Goal: Task Accomplishment & Management: Manage account settings

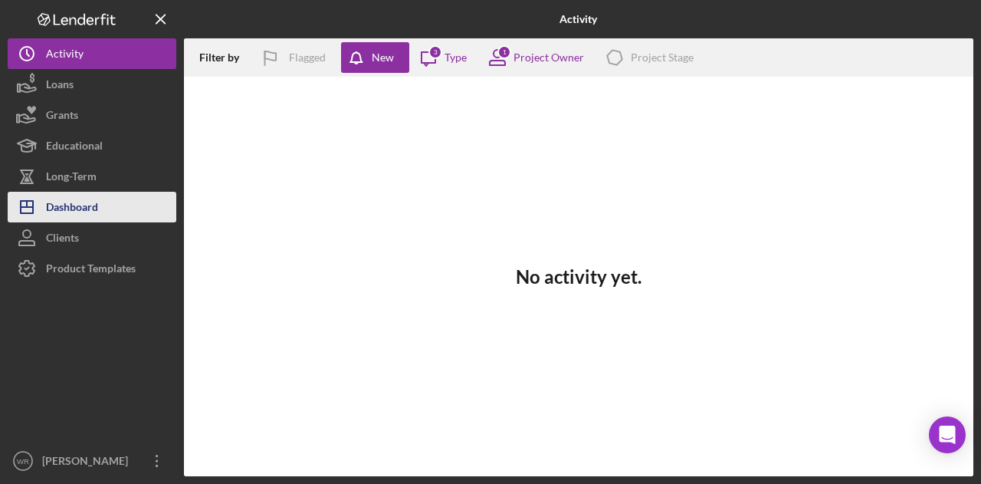
click at [120, 198] on button "Icon/Dashboard Dashboard" at bounding box center [92, 207] width 169 height 31
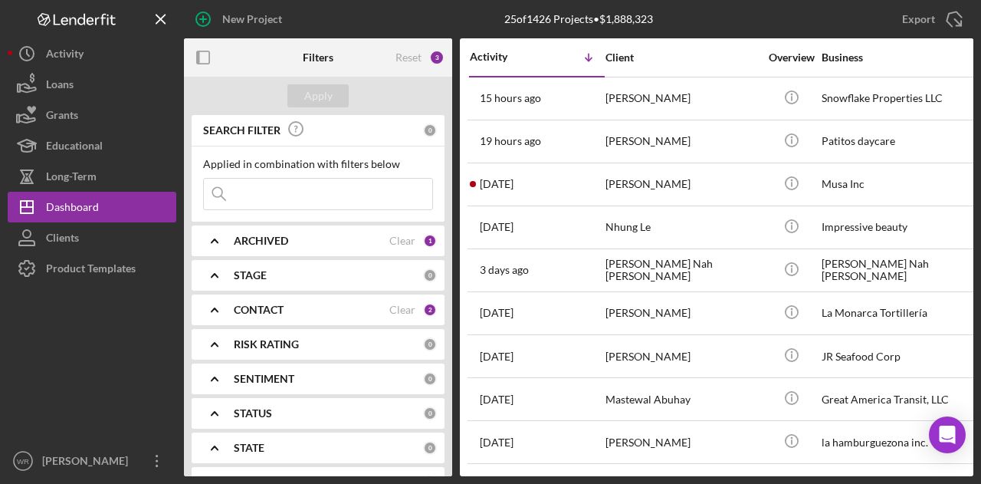
click at [212, 61] on icon "button" at bounding box center [203, 58] width 35 height 35
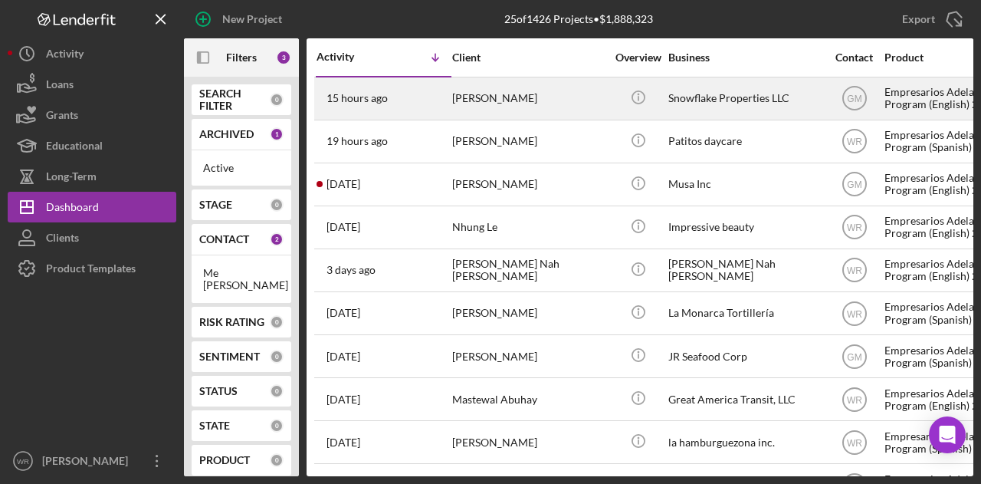
click at [688, 104] on div "Snowflake Properties LLC" at bounding box center [745, 98] width 153 height 41
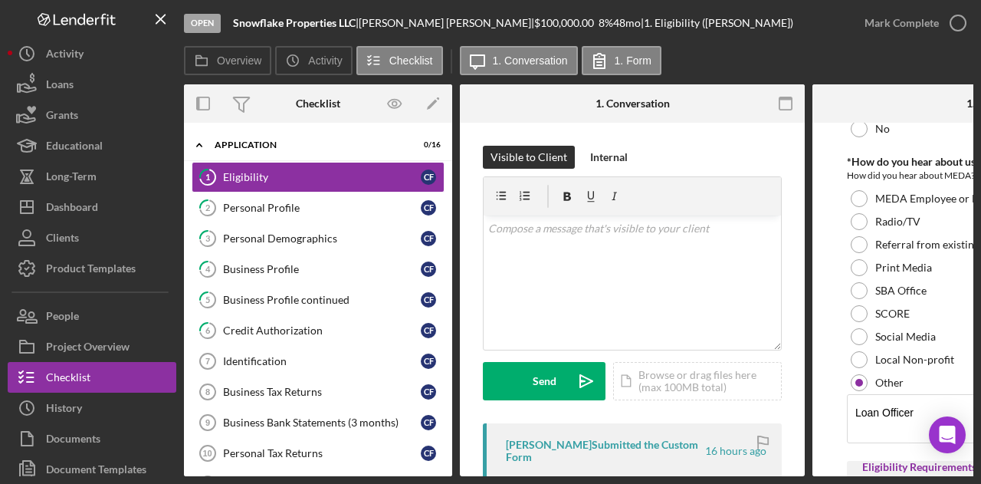
scroll to position [77, 0]
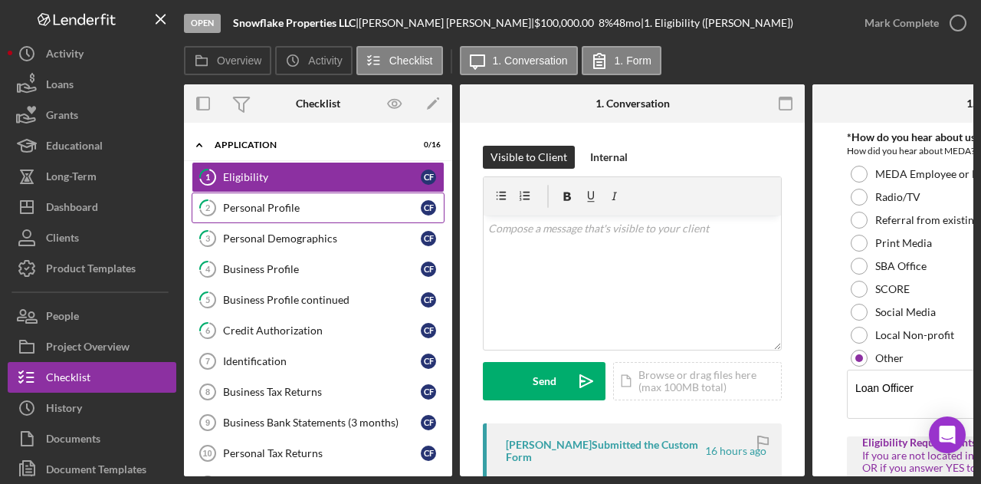
click at [307, 209] on div "Personal Profile" at bounding box center [322, 208] width 198 height 12
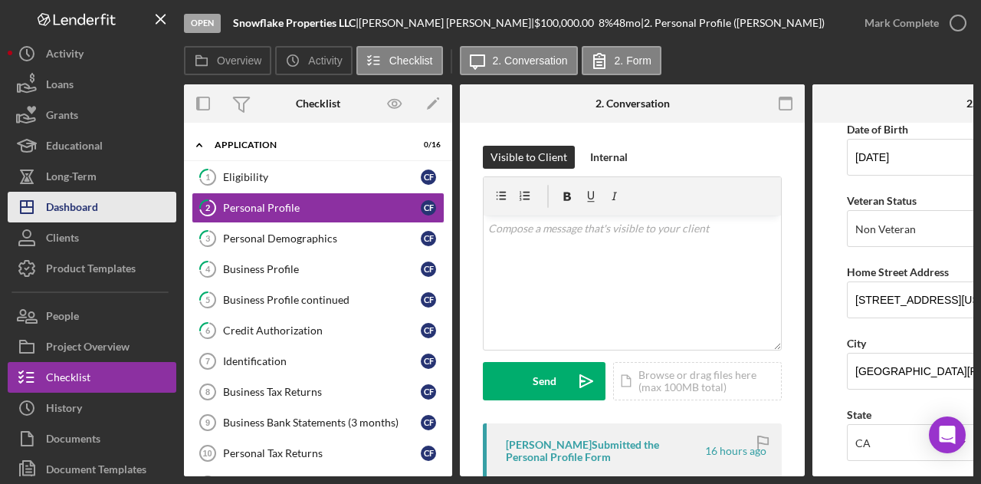
click at [84, 211] on div "Dashboard" at bounding box center [72, 209] width 52 height 35
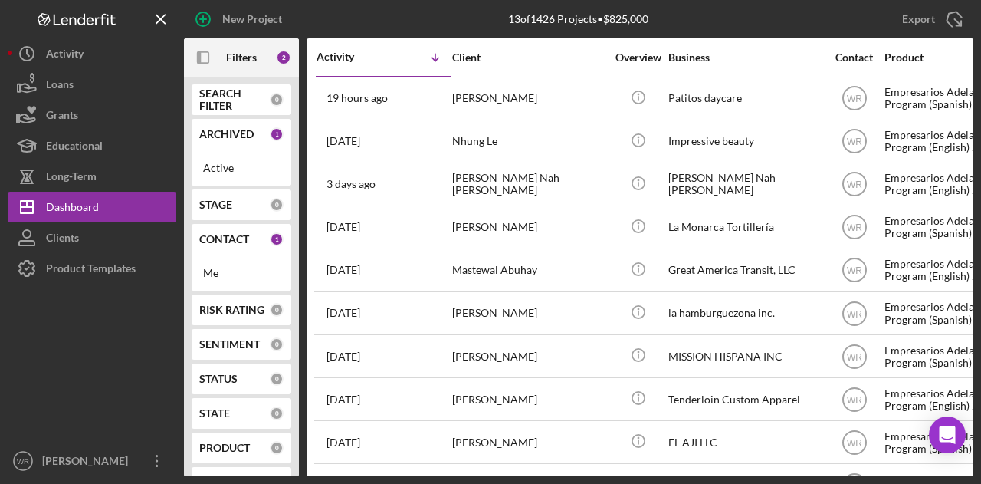
click at [225, 267] on div "Me" at bounding box center [241, 273] width 77 height 12
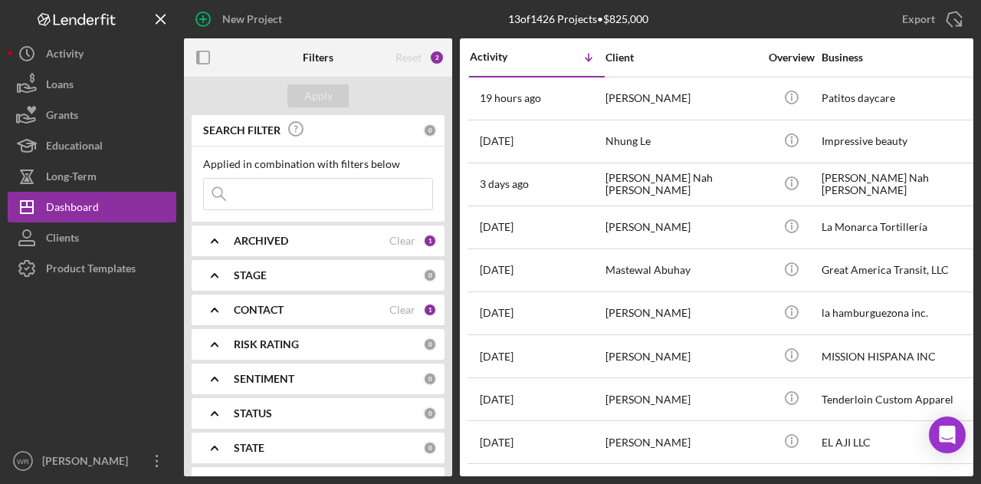
click at [281, 320] on div "CONTACT Clear 1" at bounding box center [335, 309] width 203 height 31
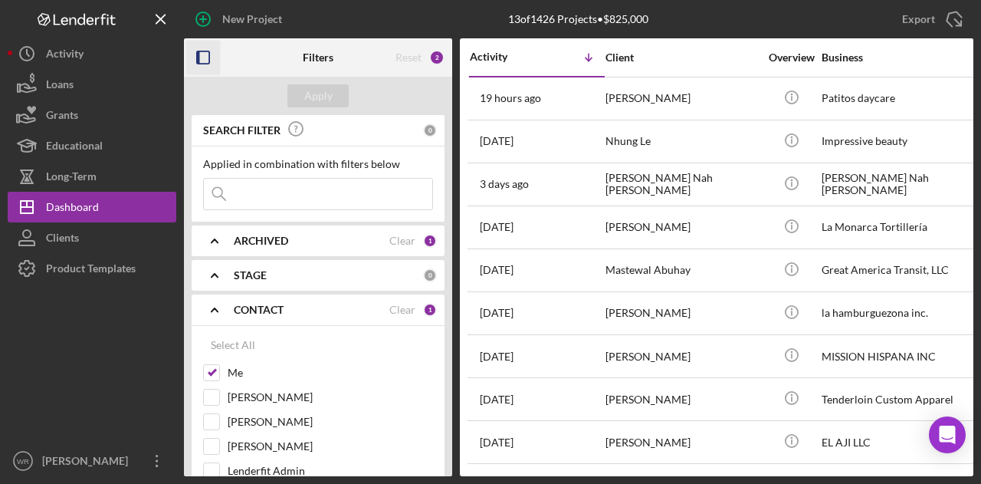
click at [206, 55] on icon "button" at bounding box center [203, 58] width 35 height 35
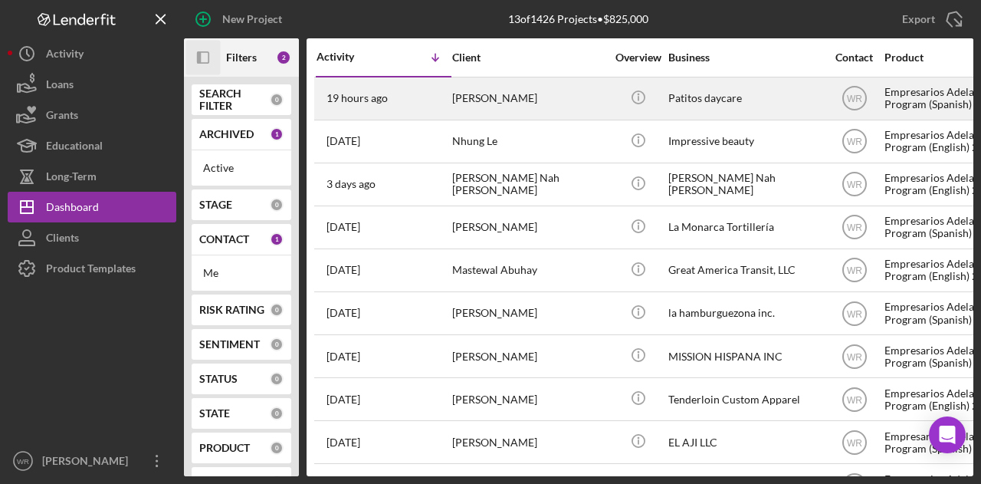
click at [572, 96] on div "[PERSON_NAME]" at bounding box center [528, 98] width 153 height 41
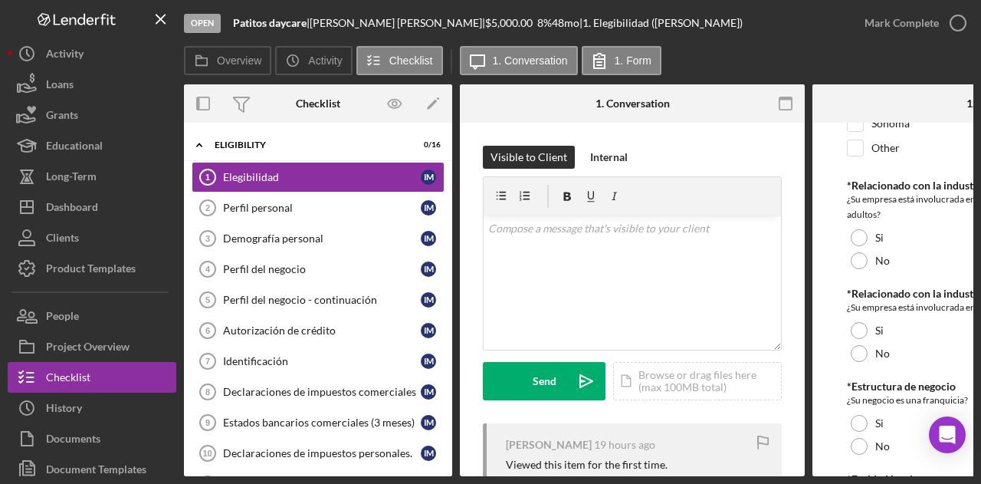
scroll to position [757, 0]
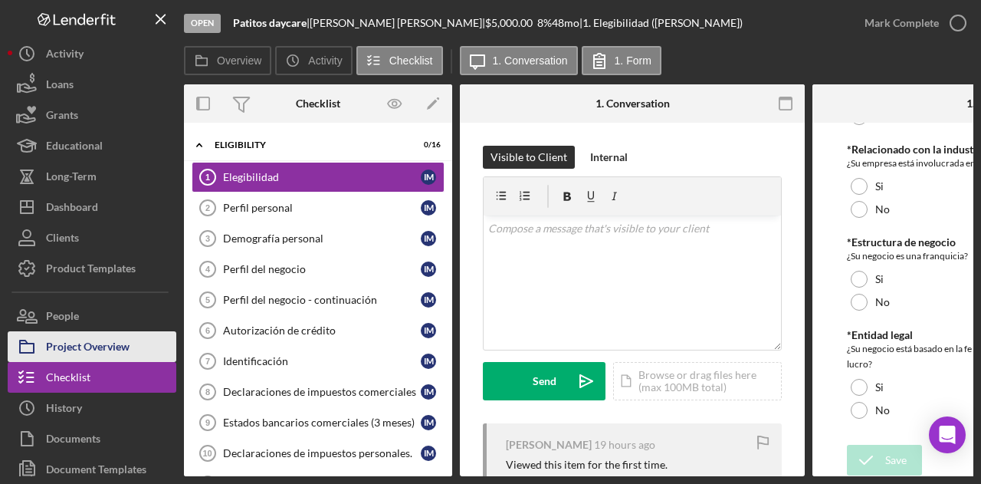
click at [135, 338] on button "Project Overview" at bounding box center [92, 346] width 169 height 31
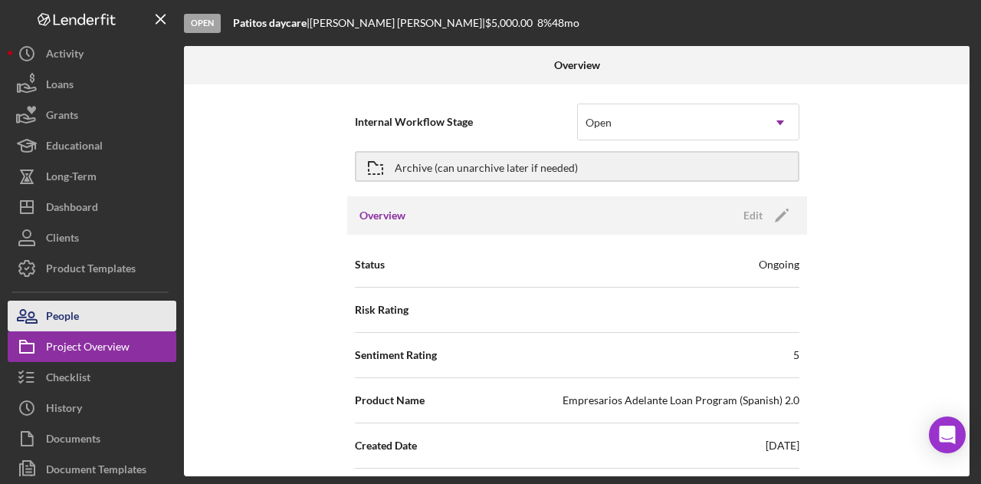
click at [61, 322] on div "People" at bounding box center [62, 318] width 33 height 35
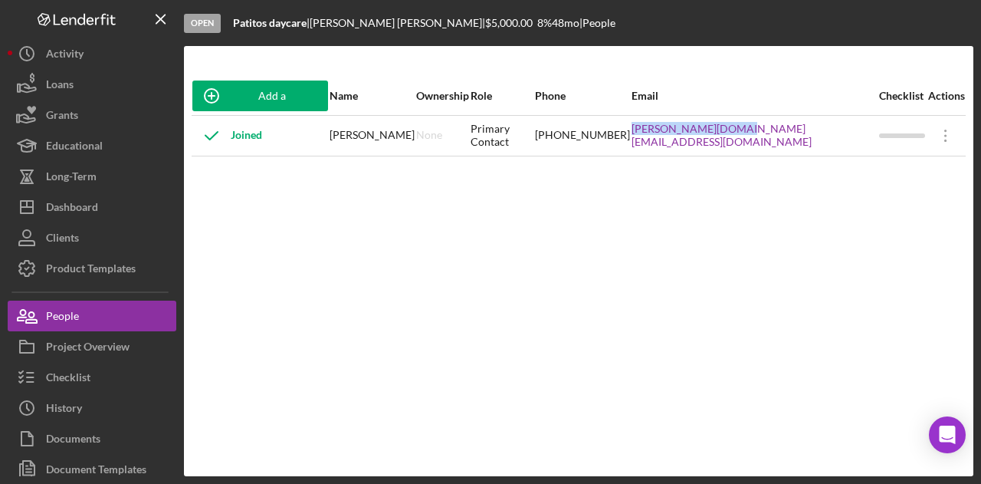
drag, startPoint x: 716, startPoint y: 146, endPoint x: 832, endPoint y: 147, distance: 115.8
click at [832, 147] on tr "Joined Irma Maradiaga None Primary Contact (415) 580-5523 Patyma.pm@gmail.com I…" at bounding box center [579, 135] width 774 height 41
copy tr "Patyma.pm@gmail.com"
drag, startPoint x: 619, startPoint y: 136, endPoint x: 704, endPoint y: 140, distance: 84.4
click at [704, 140] on tr "Joined Irma Maradiaga None Primary Contact (415) 580-5523 Patyma.pm@gmail.com I…" at bounding box center [579, 135] width 774 height 41
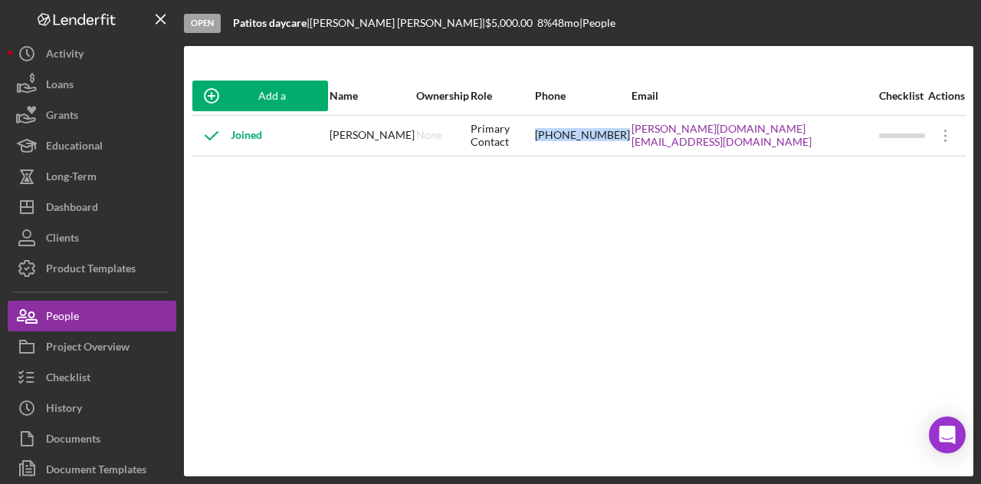
copy tr "(415) 580-5523"
click at [557, 252] on div "Add a Participant Name Ownership Role Phone Email Checklist Actions Joined Irma…" at bounding box center [579, 261] width 790 height 369
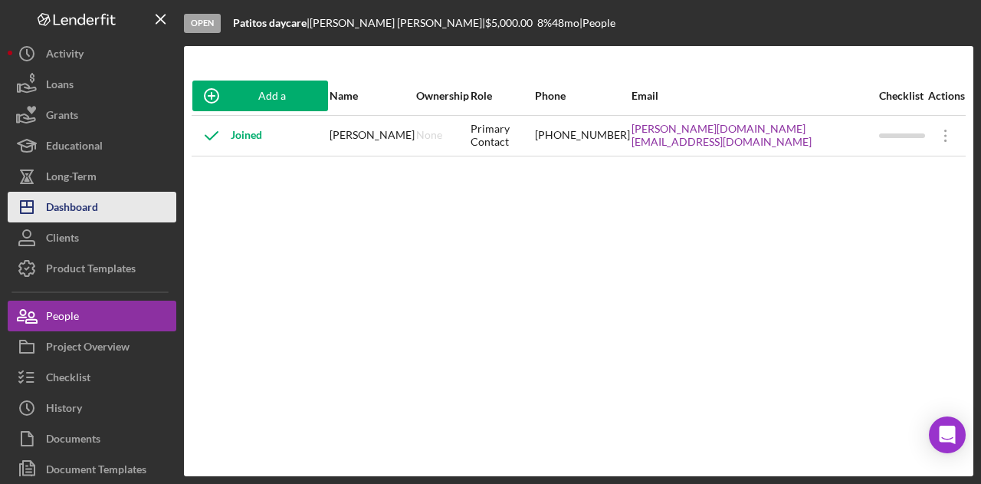
click at [128, 194] on button "Icon/Dashboard Dashboard" at bounding box center [92, 207] width 169 height 31
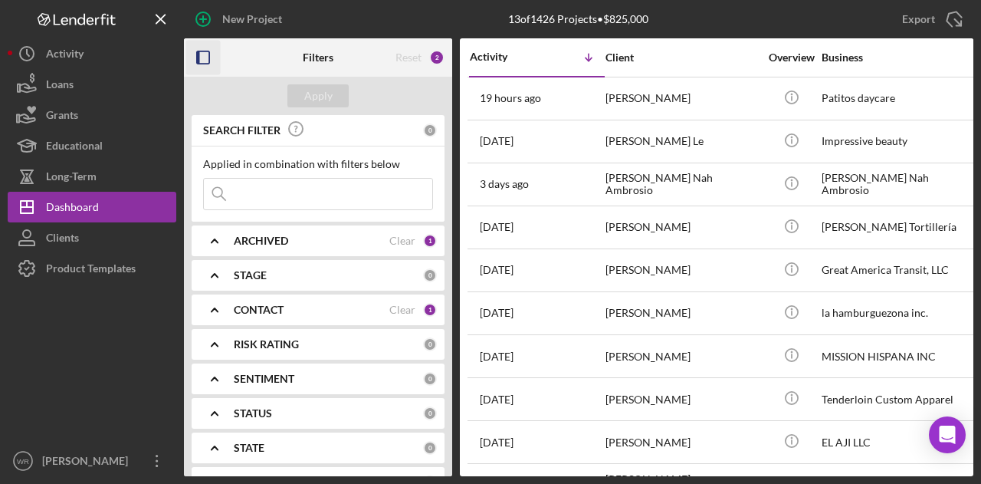
click at [197, 53] on rect "button" at bounding box center [198, 57] width 3 height 12
click at [61, 332] on div at bounding box center [92, 365] width 169 height 162
click at [204, 58] on icon "button" at bounding box center [203, 58] width 35 height 35
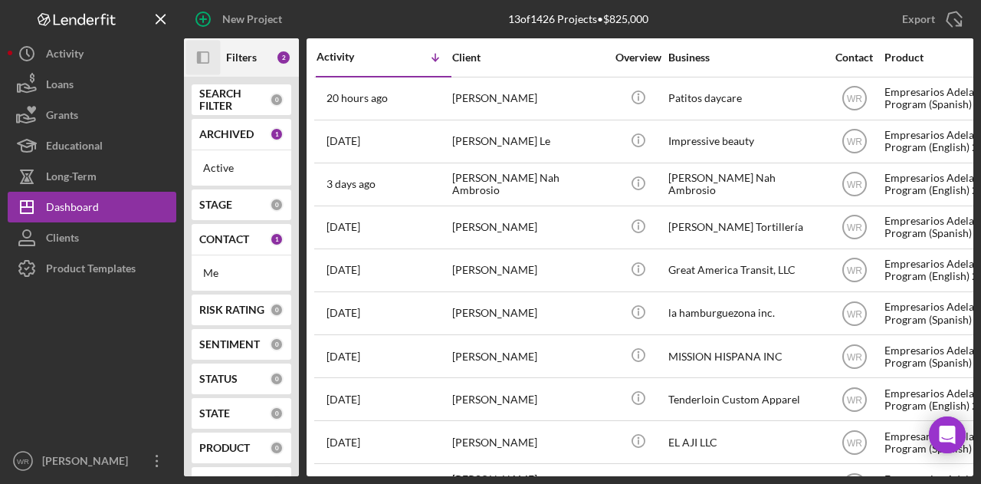
click at [105, 361] on div at bounding box center [92, 365] width 169 height 162
click at [159, 368] on div at bounding box center [92, 365] width 169 height 162
click at [69, 347] on div at bounding box center [92, 365] width 169 height 162
click at [64, 330] on div at bounding box center [92, 365] width 169 height 162
click at [144, 366] on div at bounding box center [92, 365] width 169 height 162
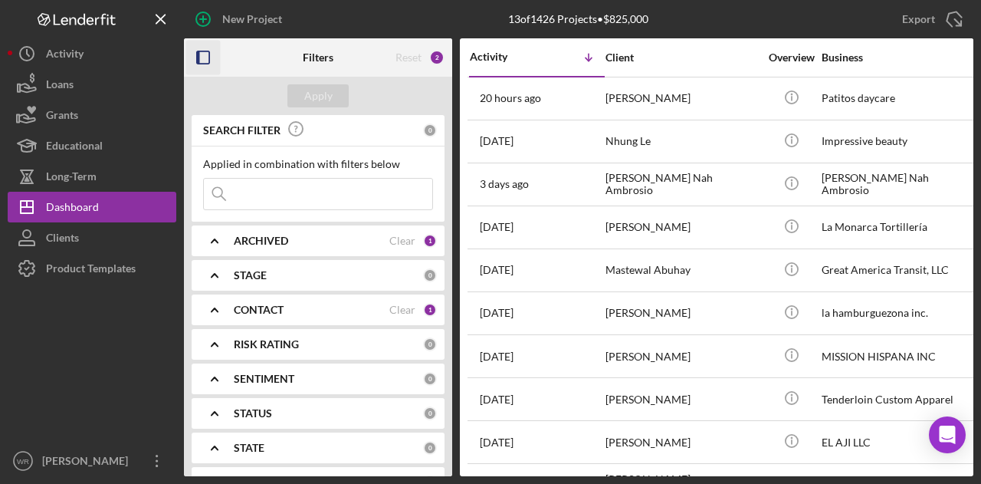
click at [198, 58] on rect "button" at bounding box center [198, 57] width 3 height 12
click at [211, 58] on icon "button" at bounding box center [203, 58] width 35 height 35
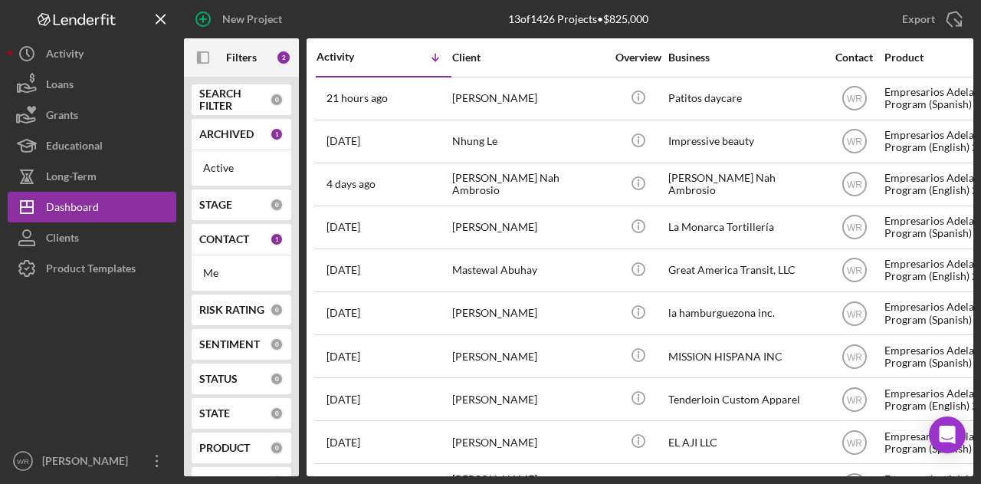
click at [46, 328] on div at bounding box center [92, 365] width 169 height 162
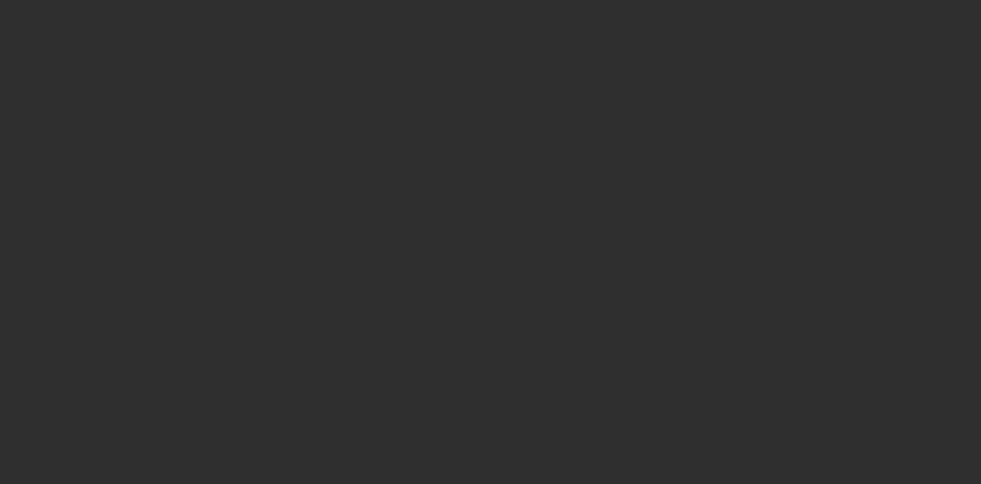
click at [209, 59] on div at bounding box center [490, 242] width 981 height 484
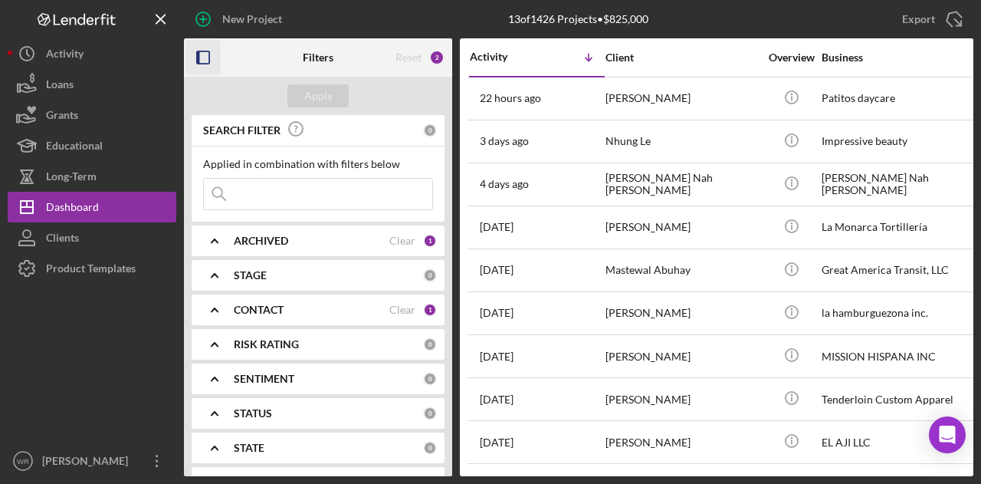
click at [210, 56] on icon "button" at bounding box center [203, 58] width 35 height 35
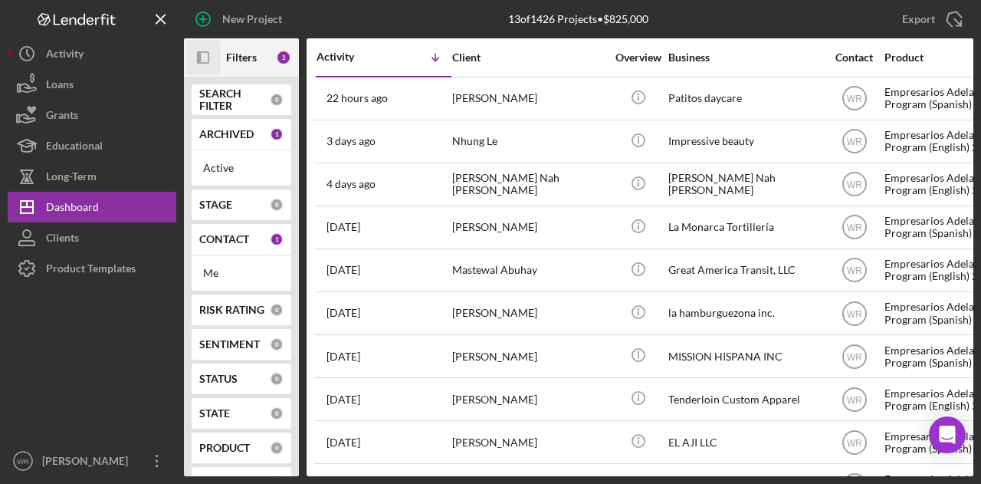
click at [215, 55] on icon "Icon/Panel Side Expand" at bounding box center [203, 58] width 35 height 35
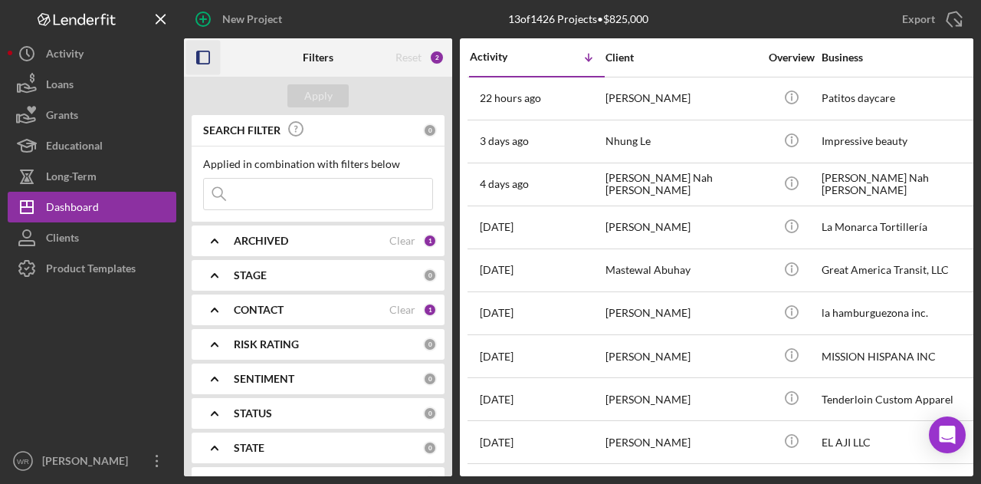
click at [270, 300] on div "CONTACT Clear 1" at bounding box center [335, 309] width 203 height 31
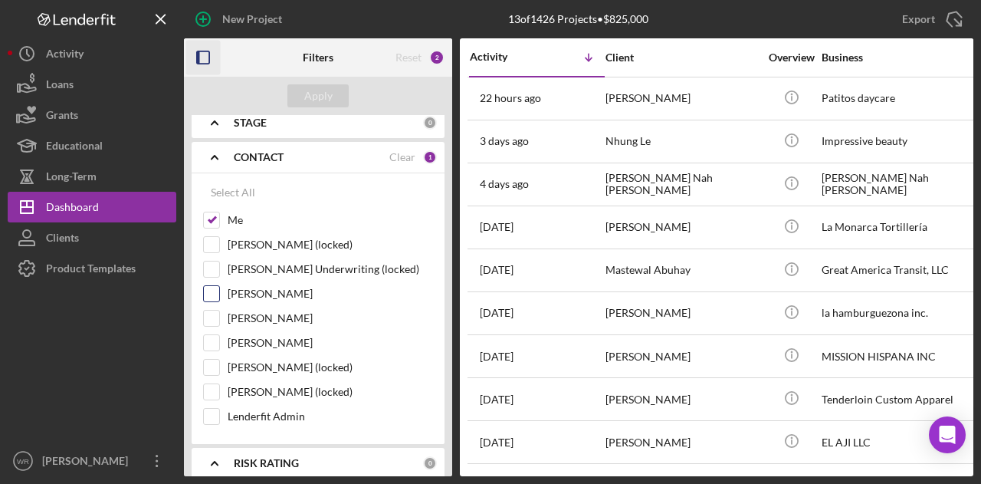
scroll to position [153, 0]
click at [258, 328] on div "[PERSON_NAME]" at bounding box center [318, 321] width 230 height 25
click at [259, 337] on label "[PERSON_NAME]" at bounding box center [330, 341] width 205 height 15
click at [219, 337] on input "[PERSON_NAME]" at bounding box center [211, 341] width 15 height 15
click at [320, 96] on div "Apply" at bounding box center [318, 95] width 28 height 23
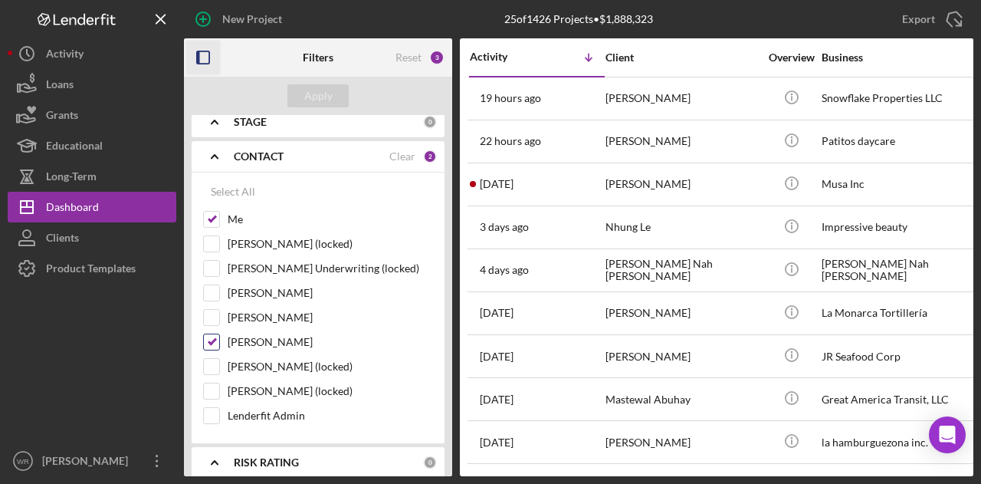
click at [276, 340] on label "[PERSON_NAME]" at bounding box center [330, 341] width 205 height 15
click at [219, 340] on input "[PERSON_NAME]" at bounding box center [211, 341] width 15 height 15
checkbox input "false"
click at [334, 100] on button "Apply" at bounding box center [318, 95] width 61 height 23
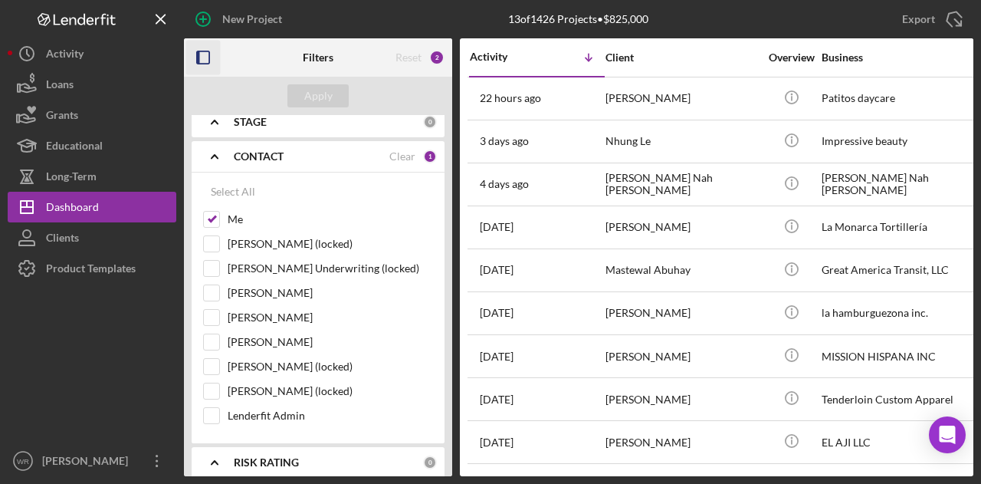
click at [204, 59] on icon "button" at bounding box center [203, 58] width 35 height 35
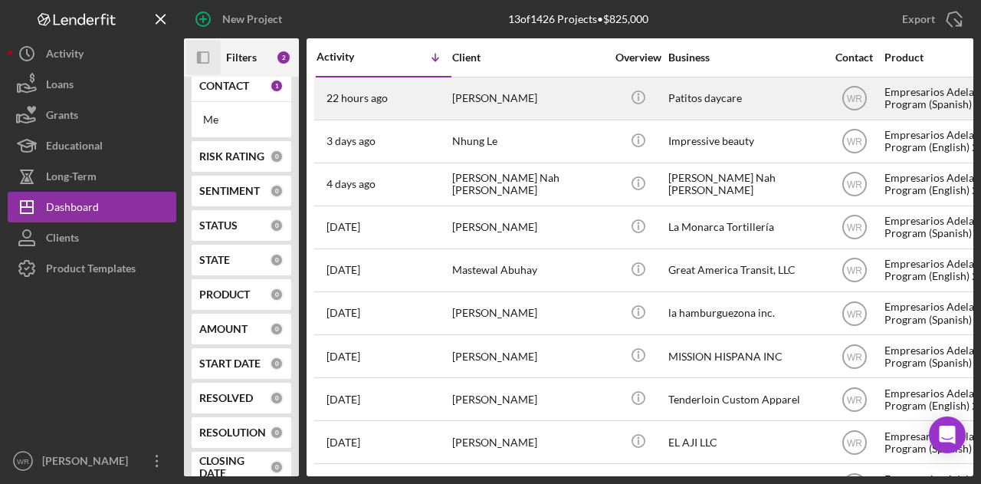
click at [498, 108] on div "[PERSON_NAME]" at bounding box center [528, 98] width 153 height 41
